Goal: Feedback & Contribution: Contribute content

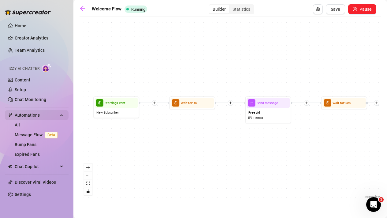
click at [29, 115] on span "Automations" at bounding box center [36, 115] width 43 height 10
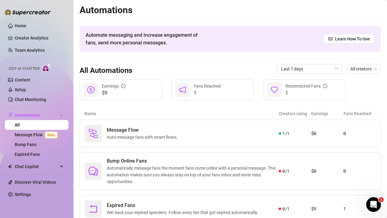
click at [36, 175] on ul "Home Creator Analytics Team Analytics Izzy AI Chatter Content Setup Chat Monito…" at bounding box center [37, 109] width 64 height 183
click at [36, 165] on span "Chat Copilot" at bounding box center [36, 167] width 43 height 10
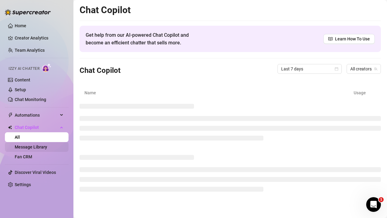
click at [35, 146] on link "Message Library" at bounding box center [31, 146] width 32 height 5
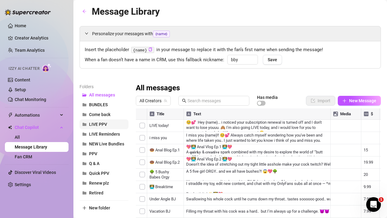
click at [99, 121] on button "LIVE PPV" at bounding box center [104, 124] width 49 height 10
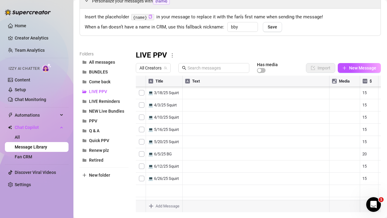
scroll to position [45, 0]
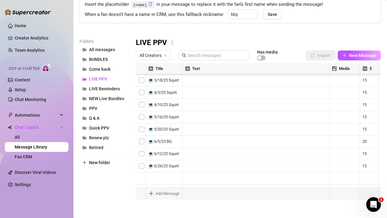
click at [195, 166] on div at bounding box center [258, 131] width 245 height 137
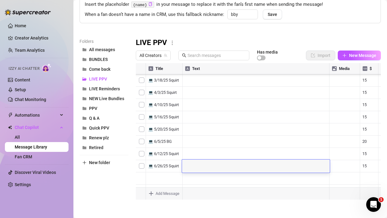
scroll to position [0, 0]
type textarea "This was a looooong show!"
click at [218, 165] on textarea "🤯" at bounding box center [256, 164] width 148 height 6
type textarea "🤯 This was a looooong show, proof that the more we edge the bigger the O!"
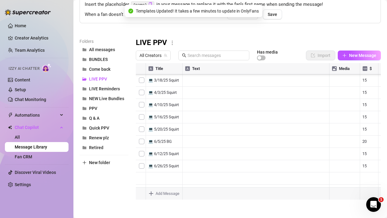
click at [316, 166] on div at bounding box center [258, 131] width 245 height 137
click at [321, 166] on div at bounding box center [258, 131] width 245 height 137
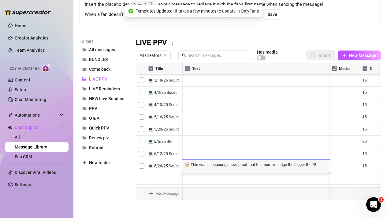
click at [321, 166] on textarea "🤯 This was a looooong show, proof that the more we edge the bigger the O!" at bounding box center [256, 164] width 148 height 6
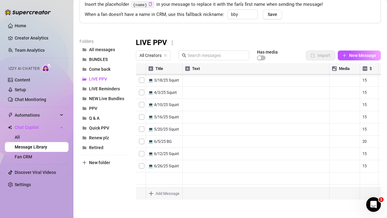
click at [318, 164] on div at bounding box center [258, 131] width 245 height 137
click at [324, 166] on div at bounding box center [258, 131] width 245 height 137
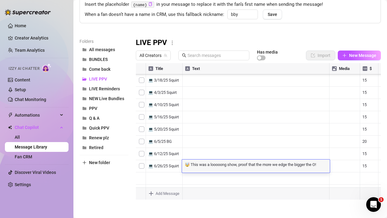
click at [324, 166] on textarea "🤯 This was a looooong show, proof that the more we edge the bigger the O!" at bounding box center [256, 164] width 148 height 6
click at [321, 163] on textarea "🤯 This was a looooong show, proof that the more we edge the bigger the O!" at bounding box center [256, 164] width 148 height 6
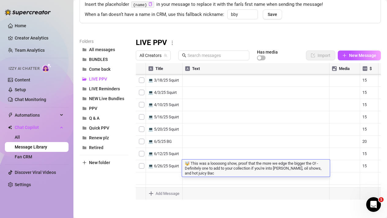
scroll to position [1, 0]
type textarea "🤯 This was a looooong show, proof that the more we edge the bigger the O! - Def…"
click at [277, 175] on textarea "🤯 This was a looooong show, proof that the more we edge the bigger the O! - Def…" at bounding box center [256, 168] width 148 height 15
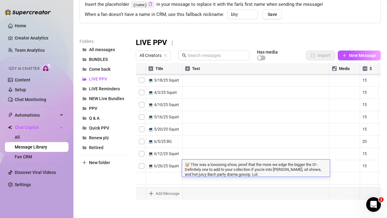
type textarea "🤯 This was a looooong show, proof that the more we edge the bigger the O! - Def…"
click at [249, 173] on textarea "🤯 This was a looooong show, proof that the more we edge the bigger the O! - Def…" at bounding box center [256, 168] width 148 height 15
type textarea "🤯 This was a looooong show, proof that the more we edge the bigger the O! - Def…"
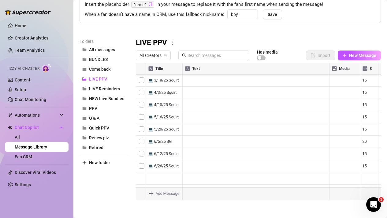
click at [251, 187] on div at bounding box center [258, 131] width 245 height 137
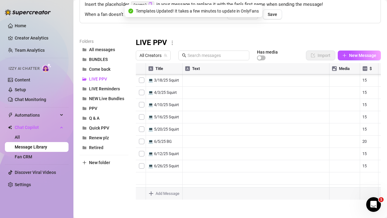
click at [245, 164] on div at bounding box center [258, 131] width 245 height 137
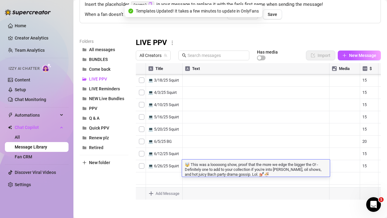
click at [247, 172] on textarea "🤯 This was a looooong show, proof that the more we edge the bigger the O! - Def…" at bounding box center [256, 168] width 148 height 15
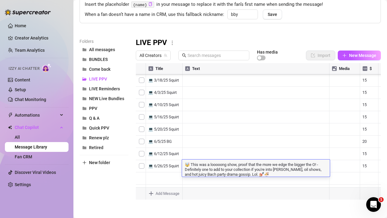
click at [275, 169] on textarea "🤯 This was a looooong show, proof that the more we edge the bigger the O! - Def…" at bounding box center [256, 168] width 148 height 15
click at [203, 175] on textarea "🤯 This was a looooong show, proof that the more we edge the bigger the O! - Def…" at bounding box center [256, 168] width 148 height 15
type textarea "🤯 This was a looooong show, proof that the more we edge the bigger the O! - Def…"
click at [275, 173] on textarea "🤯 This was a looooong show, proof that the more we edge the bigger the O! - Def…" at bounding box center [256, 168] width 148 height 15
click at [255, 142] on div at bounding box center [258, 131] width 245 height 137
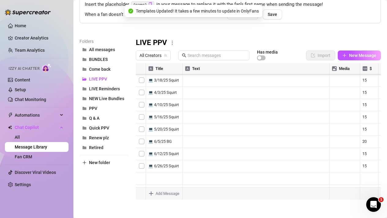
click at [201, 171] on div at bounding box center [258, 131] width 245 height 137
click at [202, 166] on div at bounding box center [258, 131] width 245 height 137
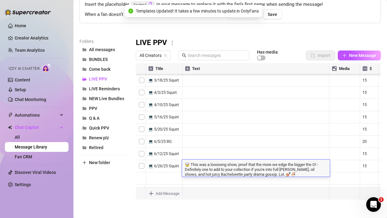
click at [261, 176] on textarea "🤯 This was a looooong show, proof that the more we edge the bigger the O! - Def…" at bounding box center [256, 168] width 148 height 15
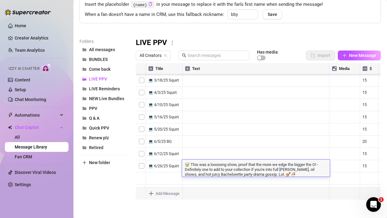
click at [274, 175] on textarea "🤯 This was a looooong show, proof that the more we edge the bigger the O! - Def…" at bounding box center [256, 168] width 148 height 15
click at [272, 172] on textarea "🤯 This was a looooong show, proof that the more we edge the bigger the O! - Def…" at bounding box center [256, 168] width 148 height 15
click at [267, 165] on textarea "🤯 This was a looooong show, proof that the more we edge the bigger the O! - Def…" at bounding box center [256, 168] width 148 height 15
click at [290, 165] on textarea "🤯 This was a looooong show, proof that the longer we edge the bigger the O! - D…" at bounding box center [256, 168] width 148 height 15
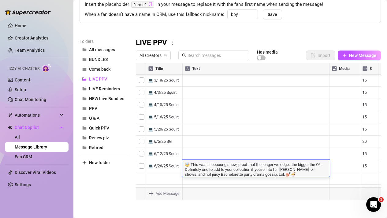
type textarea "🤯 This was a looooong show, proof that the longer we edge... the bigger the O! …"
click at [272, 177] on div at bounding box center [258, 131] width 245 height 137
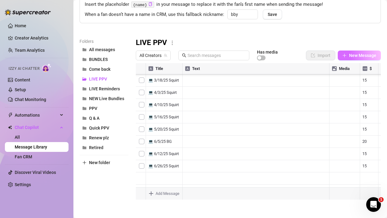
click at [366, 53] on span "New Message" at bounding box center [362, 55] width 27 height 5
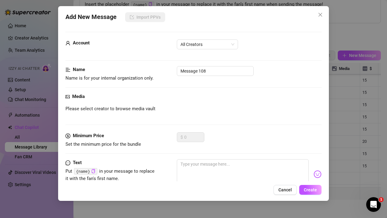
click at [214, 38] on form "Account All Creators Name Name is for your internal organization only. Message …" at bounding box center [193, 129] width 256 height 195
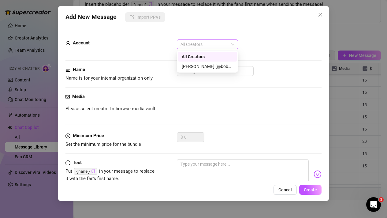
click at [208, 44] on span "All Creators" at bounding box center [208, 44] width 54 height 9
click at [196, 66] on div "[PERSON_NAME]‎ (@bobbielavender)" at bounding box center [207, 66] width 51 height 7
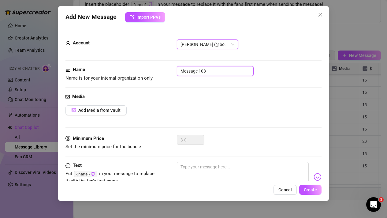
click at [197, 72] on input "Message 108" at bounding box center [215, 71] width 77 height 10
drag, startPoint x: 221, startPoint y: 71, endPoint x: 156, endPoint y: 71, distance: 64.9
click at [156, 70] on div "Name Name is for your internal organization only. Message 108" at bounding box center [193, 74] width 256 height 16
click at [325, 13] on span "Close" at bounding box center [321, 14] width 10 height 5
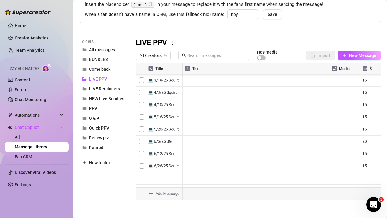
click at [167, 165] on div at bounding box center [258, 131] width 245 height 137
click at [167, 165] on textarea "💻 [DATE] Squirt" at bounding box center [164, 164] width 38 height 6
click at [352, 59] on button "New Message" at bounding box center [359, 55] width 43 height 10
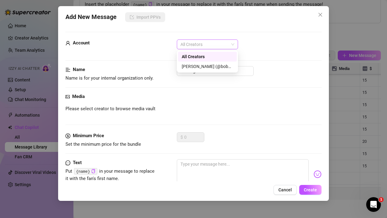
click at [215, 49] on span "All Creators" at bounding box center [208, 44] width 54 height 9
click at [202, 67] on div "[PERSON_NAME]‎ (@bobbielavender)" at bounding box center [207, 66] width 51 height 7
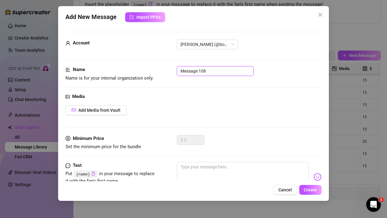
drag, startPoint x: 215, startPoint y: 70, endPoint x: 151, endPoint y: 69, distance: 64.0
click at [151, 69] on div "Name Name is for your internal organization only. Message 108" at bounding box center [193, 74] width 256 height 16
paste input "💻 [DATE] Squirt"
click at [188, 72] on input "💻 [DATE] Squirt" at bounding box center [215, 71] width 77 height 10
click at [194, 71] on input "💻 [DATE] Squirt" at bounding box center [215, 71] width 77 height 10
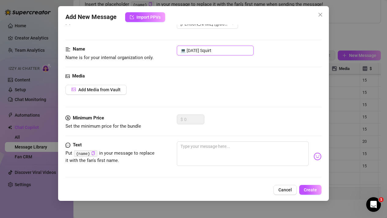
scroll to position [22, 0]
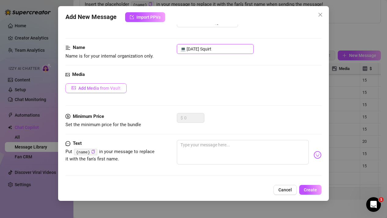
type input "💻 [DATE] Squirt"
click at [105, 90] on span "Add Media from Vault" at bounding box center [99, 88] width 42 height 5
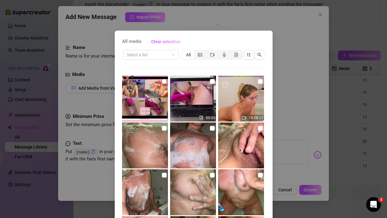
click at [163, 83] on input "checkbox" at bounding box center [164, 81] width 5 height 5
checkbox input "true"
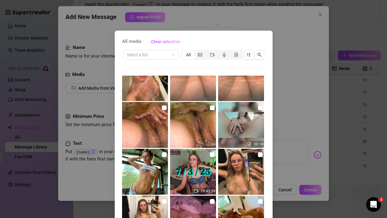
scroll to position [210, 0]
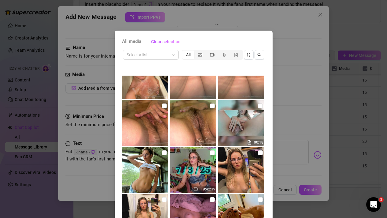
click at [210, 156] on img at bounding box center [193, 170] width 46 height 46
click at [213, 153] on input "checkbox" at bounding box center [212, 152] width 5 height 5
checkbox input "true"
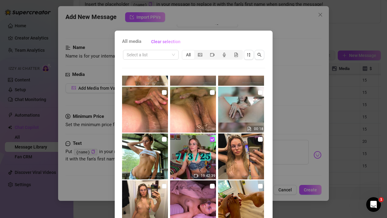
scroll to position [38, 0]
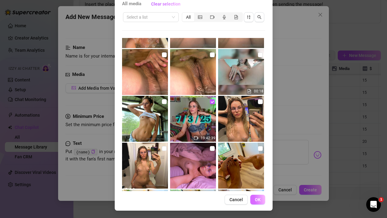
click at [256, 197] on span "OK" at bounding box center [258, 199] width 6 height 5
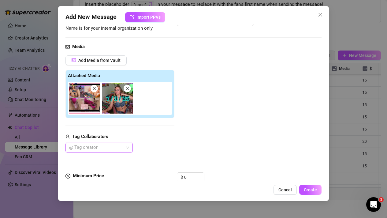
scroll to position [84, 0]
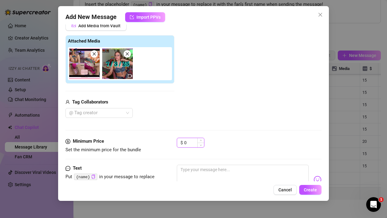
click at [193, 146] on input "0" at bounding box center [194, 142] width 20 height 9
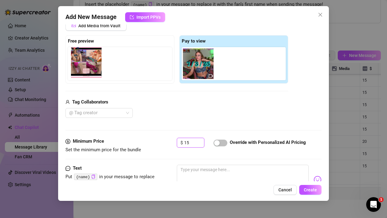
drag, startPoint x: 208, startPoint y: 76, endPoint x: 93, endPoint y: 75, distance: 114.2
click at [93, 75] on div "Free preview Pay to view" at bounding box center [176, 59] width 223 height 48
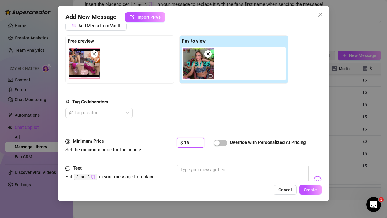
type input "15"
click at [178, 95] on div "Add Media from Vault Free preview Pay to view Tag Collaborators @ Tag creator" at bounding box center [176, 69] width 223 height 97
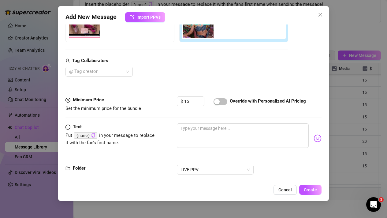
scroll to position [136, 0]
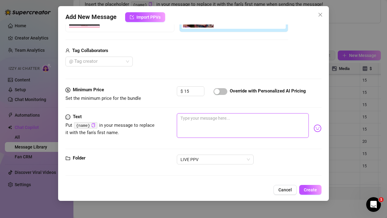
click at [195, 124] on textarea at bounding box center [243, 125] width 132 height 24
type textarea "T"
type textarea "Th"
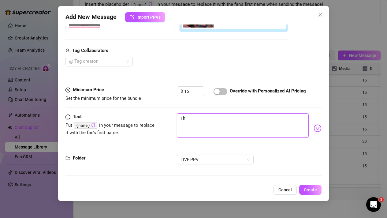
type textarea "The"
type textarea "The i"
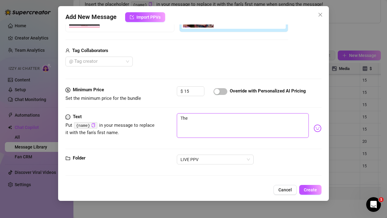
type textarea "The i"
type textarea "The in"
type textarea "The inf"
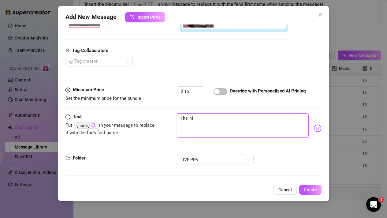
type textarea "The infa"
type textarea "The infam"
type textarea "The infamo"
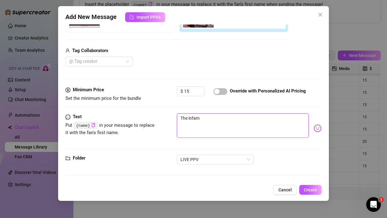
type textarea "The infamo"
type textarea "The infamou"
type textarea "The infamous"
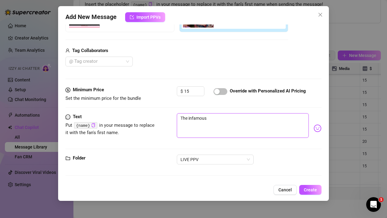
type textarea "The infamous"
type textarea "The infamous s"
type textarea "The infamous st"
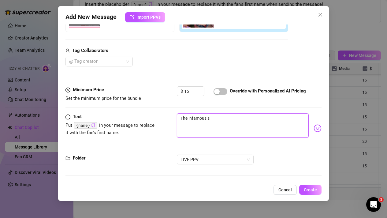
type textarea "The infamous st"
type textarea "The infamous str"
type textarea "The infamous stre"
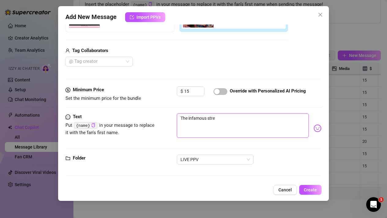
type textarea "The infamous strea"
type textarea "The infamous stream"
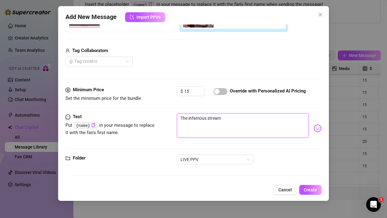
type textarea "The infamous stream w"
type textarea "The infamous stream wh"
type textarea "The infamous stream whe"
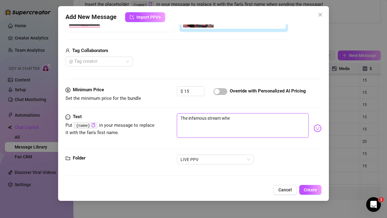
type textarea "The infamous stream whee"
type textarea "The infamous stream wheee"
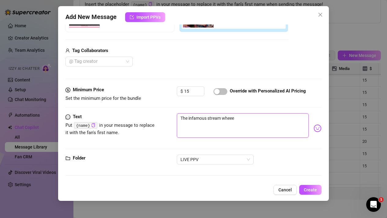
type textarea "The infamous stream wheee"
type textarea "The infamous stream wheee m"
type textarea "The infamous stream wheee my"
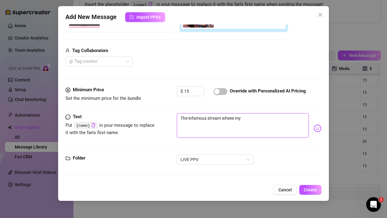
type textarea "The infamous stream wheee my"
type textarea "The infamous stream wheee my p"
type textarea "The infamous stream wheee my pu"
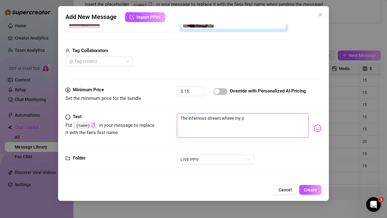
type textarea "The infamous stream wheee my pu"
type textarea "The infamous stream wheee my pus"
type textarea "The infamous stream wheee my puss"
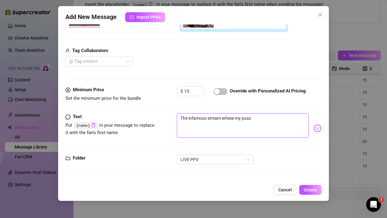
type textarea "The infamous stream wheee my pussy"
type textarea "The infamous stream wheee my pussy j"
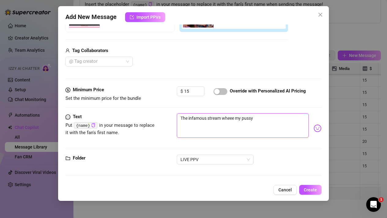
type textarea "The infamous stream wheee my pussy j"
type textarea "The infamous stream wheee my pussy ju"
type textarea "The infamous stream wheee my pussy jui"
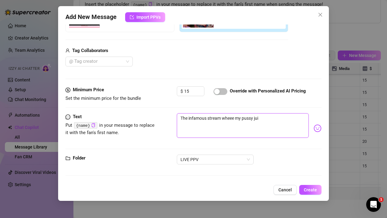
type textarea "The infamous stream wheee my pussy juic"
type textarea "The infamous stream wheee my pussy juice"
type textarea "The infamous stream wheee my pussy juices"
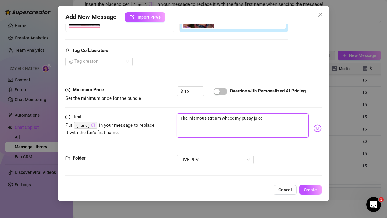
type textarea "The infamous stream wheee my pussy juices"
type textarea "The infamous stream wheee my pussy juices q"
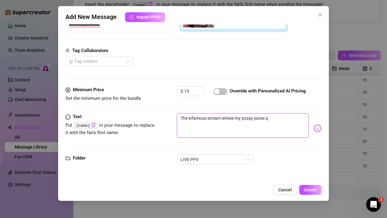
type textarea "The infamous stream wheee my pussy juices"
type textarea "The infamous stream wheee my pussy juices s"
type textarea "The infamous stream wheee my pussy juices sq"
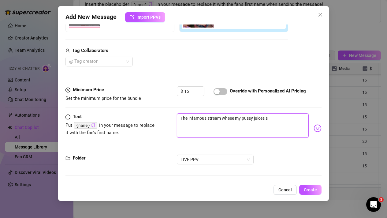
type textarea "The infamous stream wheee my pussy juices sq"
type textarea "The infamous stream wheee my pussy juices squ"
type textarea "The infamous stream wheee my pussy juices squi"
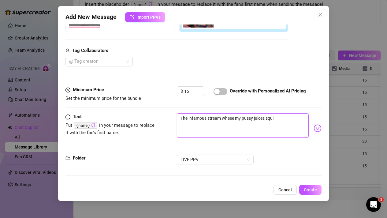
type textarea "The infamous stream wheee my pussy juices squir"
type textarea "The infamous stream wheee my pussy juices squirt"
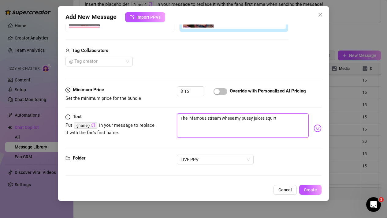
type textarea "The infamous stream wheee my pussy juices squirt"
type textarea "The infamous stream wheee my pussy juices squirt d"
type textarea "The infamous stream wheee my pussy juices squirt di"
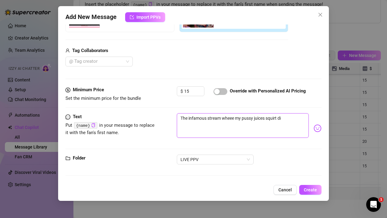
type textarea "The infamous stream wheee my pussy juices squirt dir"
type textarea "The infamous stream wheee my pussy juices squirt dire"
type textarea "The infamous stream wheee my pussy juices squirt direc"
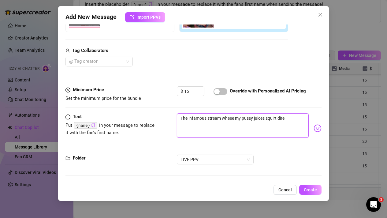
type textarea "The infamous stream wheee my pussy juices squirt direc"
type textarea "The infamous stream wheee my pussy juices squirt direct"
type textarea "The infamous stream wheee my pussy juices squirt directl"
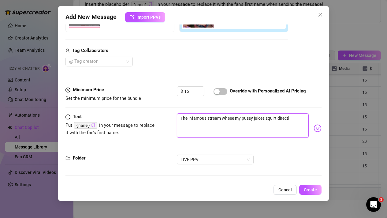
type textarea "The infamous stream wheee my pussy juices squirt directly"
type textarea "The infamous stream wheee my pussy juices squirt directly o"
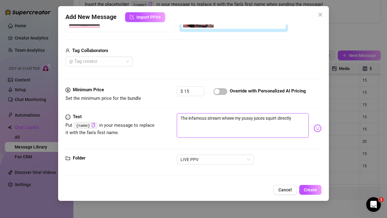
type textarea "The infamous stream wheee my pussy juices squirt directly o"
type textarea "The infamous stream wheee my pussy juices squirt directly on"
type textarea "The infamous stream wheee my pussy juices squirt directly ont"
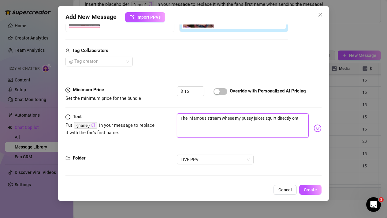
type textarea "The infamous stream wheee my pussy juices squirt directly onto"
type textarea "The infamous stream wheee my pussy juices squirt directly [PERSON_NAME]"
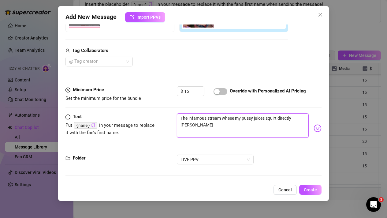
type textarea "The infamous stream wheee my pussy juices squirt directly [PERSON_NAME]"
type textarea "The infamous stream wheee my pussy juices squirt directly [PERSON_NAME] t"
type textarea "The infamous stream wheee my pussy juices squirt directly [PERSON_NAME] th"
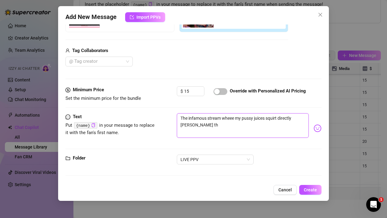
type textarea "The infamous stream wheee my pussy juices squirt directly [PERSON_NAME] t"
type textarea "The infamous stream wheee my pussy juices squirt directly [PERSON_NAME]"
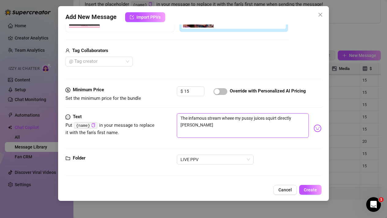
type textarea "The infamous stream wheee my pussy juices squirt directly [PERSON_NAME]"
type textarea "The infamous stream wheee my pussy juices squirt directly onto"
type textarea "The infamous stream wheee my pussy juices squirt directly ont"
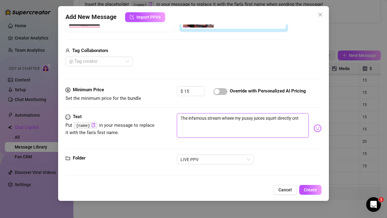
type textarea "The infamous stream wheee my pussy juices squirt directly onto"
type textarea "The infamous stream wheee my pussy juices squirt directly onto t"
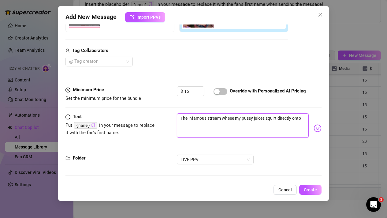
type textarea "The infamous stream wheee my pussy juices squirt directly onto t"
type textarea "The infamous stream wheee my pussy juices squirt directly onto th"
type textarea "The infamous stream wheee my pussy juices squirt directly onto the"
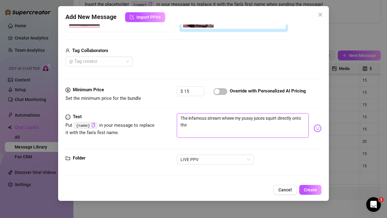
type textarea "The infamous stream wheee my pussy juices squirt directly onto the"
type textarea "The infamous stream wheee my pussy juices squirt directly onto the c"
type textarea "The infamous stream wheee my pussy juices squirt directly onto the ca"
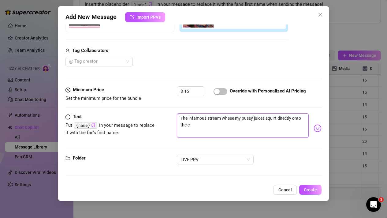
type textarea "The infamous stream wheee my pussy juices squirt directly onto the ca"
type textarea "The infamous stream wheee my pussy juices squirt directly onto the cam"
type textarea "The infamous stream wheee my pussy juices squirt directly onto the came"
type textarea "The infamous stream wheee my pussy juices squirt directly onto the camer"
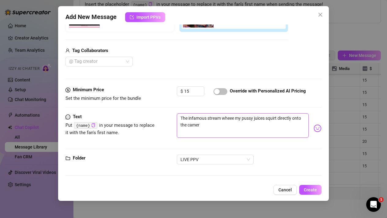
type textarea "The infamous stream wheee my pussy juices squirt directly onto the camerr"
type textarea "The infamous stream wheee my pussy juices squirt directly onto the camerra"
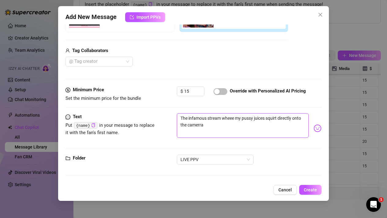
type textarea "The infamous stream wheee my pussy juices squirt directly onto the camerra"
type textarea "The infamous stream wheee my pussy juices squirt directly onto the camerr"
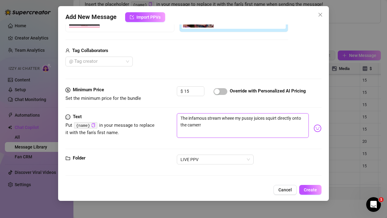
type textarea "The infamous stream wheee my pussy juices squirt directly onto the camer"
type textarea "The infamous stream wheee my pussy juices squirt directly onto the camera"
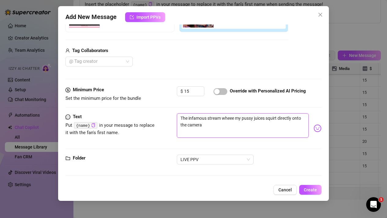
type textarea "The infamous stream wheee my pussy juices squirt directly onto the camera"
type textarea "The infamous stream wheee my pussy juices squirt directly onto the camera l"
type textarea "The infamous stream wheee my pussy juices squirt directly onto the camera le"
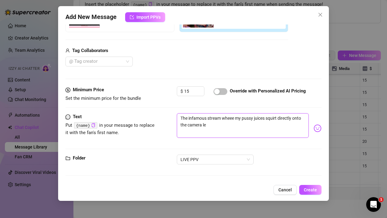
type textarea "The infamous stream wheee my pussy juices squirt directly onto the camera len"
type textarea "The infamous stream wheee my pussy juices squirt directly onto the camera lens"
type textarea "The infamous stream wheee my pussy juices squirt directly onto the camera lense"
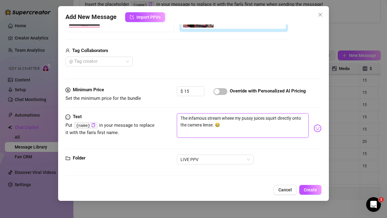
click at [209, 122] on textarea "The infamous stream wheee my pussy juices squirt directly onto the camera lense…" at bounding box center [243, 125] width 132 height 24
click at [206, 126] on textarea "The infamous stream wheee my pussy juices squirt directly onto the camera lense…" at bounding box center [243, 125] width 132 height 24
click at [216, 125] on textarea "The infamous stream wheee my pussy juices squirt directly onto the camera [PERS…" at bounding box center [243, 125] width 132 height 24
click at [234, 130] on textarea "The infamous stream wheee my pussy juices squirt directly onto the camera [PERS…" at bounding box center [243, 125] width 132 height 24
click at [211, 125] on textarea "The infamous stream wheee my pussy juices squirt directly onto the camera [PERS…" at bounding box center [243, 125] width 132 height 24
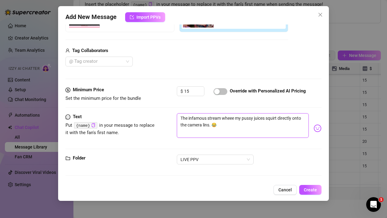
click at [205, 125] on textarea "The infamous stream wheee my pussy juices squirt directly onto the camera lins.…" at bounding box center [243, 125] width 132 height 24
click at [237, 132] on textarea "The infamous stream wheee my pussy juices squirt directly onto the camera lens.…" at bounding box center [243, 125] width 132 height 24
click at [218, 124] on textarea "The infamous stream wheee my pussy juices squirt directly onto the camera lens.…" at bounding box center [243, 125] width 132 height 24
click at [235, 125] on textarea "The infamous stream wheee my pussy juices squirt directly onto the camera lens.…" at bounding box center [243, 125] width 132 height 24
click at [214, 124] on textarea "The infamous stream wheee my pussy juices squirt directly onto the camera lens.…" at bounding box center [243, 125] width 132 height 24
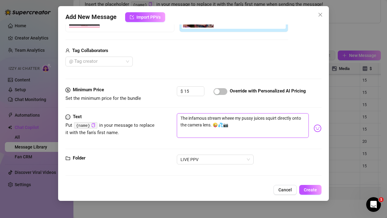
click at [232, 117] on textarea "The infamous stream wheee my pussy juices squirt directly onto the camera lens.…" at bounding box center [243, 125] width 132 height 24
click at [244, 125] on textarea "The infamous stream where my pussy juices squirt directly onto the camera lens.…" at bounding box center [243, 125] width 132 height 24
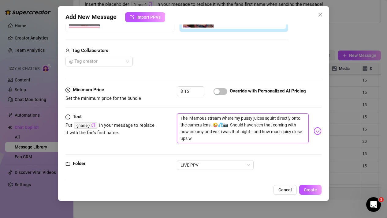
scroll to position [0, 0]
click at [208, 118] on textarea "The infamous stream where my pussy juices squirt directly onto the camera lens.…" at bounding box center [243, 128] width 132 height 30
click at [290, 140] on textarea "The infamous livestream where my pussy juices squirt directly onto the camera l…" at bounding box center [243, 128] width 132 height 30
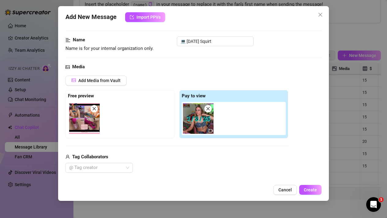
scroll to position [15, 0]
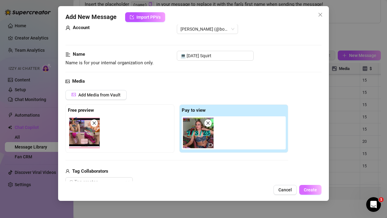
click at [306, 190] on span "Create" at bounding box center [310, 189] width 13 height 5
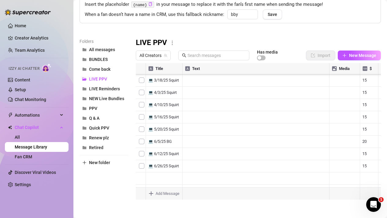
scroll to position [331, 0]
click at [185, 164] on div at bounding box center [258, 131] width 245 height 137
click at [217, 208] on main "Message Library Personalize your messages with {name} Insert the placeholder {n…" at bounding box center [230, 86] width 314 height 263
